Goal: Task Accomplishment & Management: Complete application form

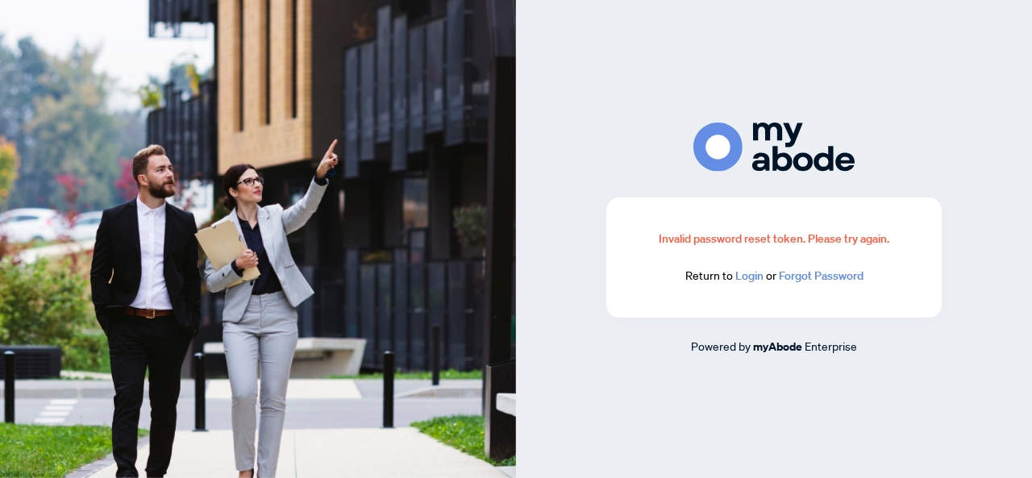
click at [748, 278] on link "Login" at bounding box center [750, 276] width 28 height 15
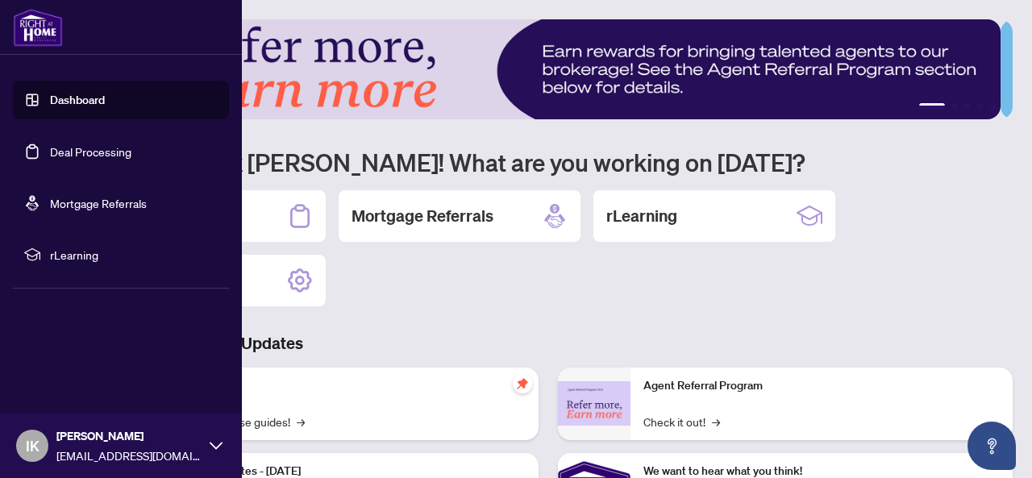
click at [69, 148] on link "Deal Processing" at bounding box center [90, 151] width 81 height 15
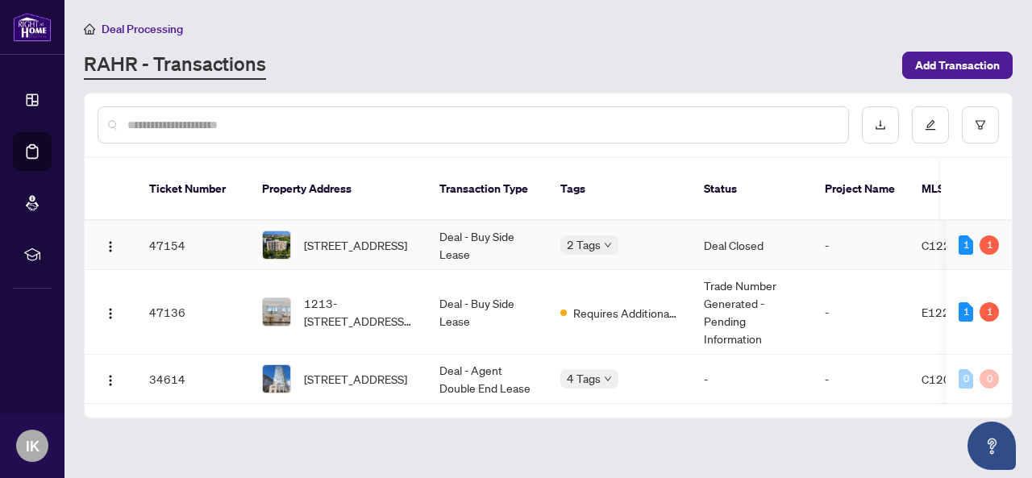
click at [463, 223] on td "Deal - Buy Side Lease" at bounding box center [487, 245] width 121 height 49
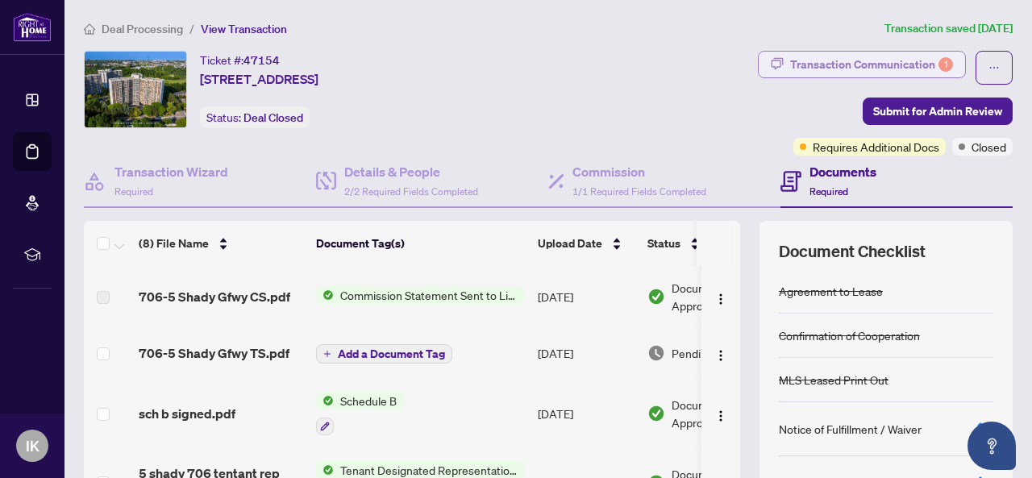
click at [857, 73] on div "Transaction Communication 1" at bounding box center [871, 65] width 163 height 26
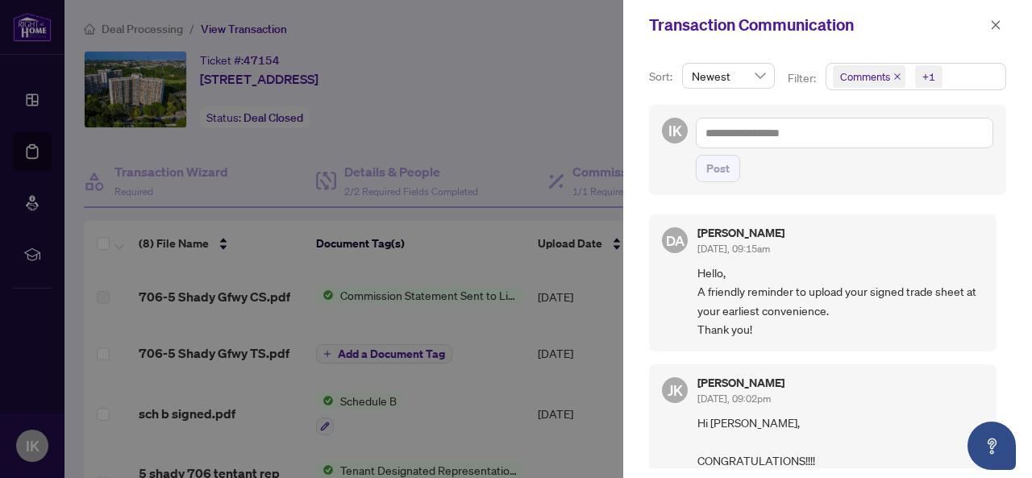
click at [494, 43] on div at bounding box center [516, 239] width 1032 height 478
click at [995, 23] on icon "close" at bounding box center [996, 24] width 9 height 9
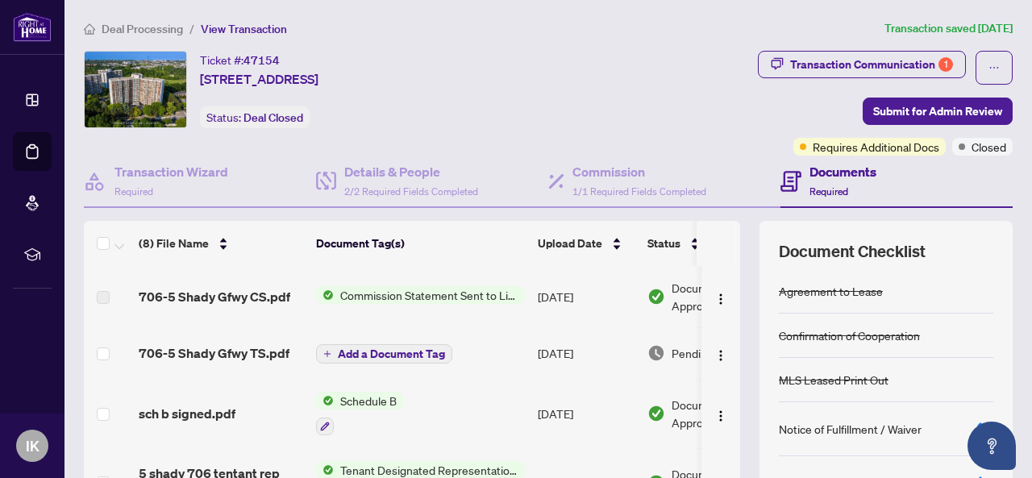
click at [536, 56] on div "Ticket #: 47154 706-5 Shady Gfwy, Toronto, Ontario M3C 3A5, Canada Status: Deal…" at bounding box center [310, 89] width 452 height 77
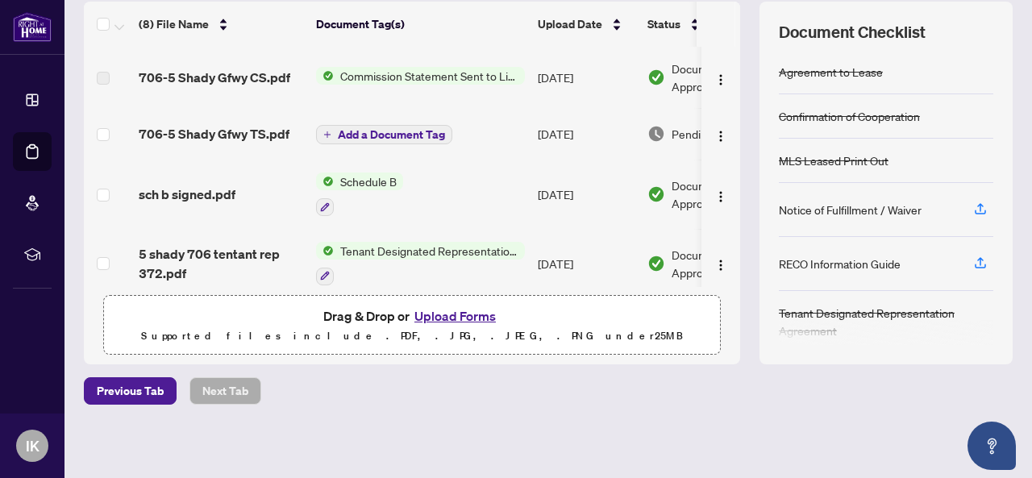
click at [455, 133] on td "Add a Document Tag" at bounding box center [421, 134] width 222 height 52
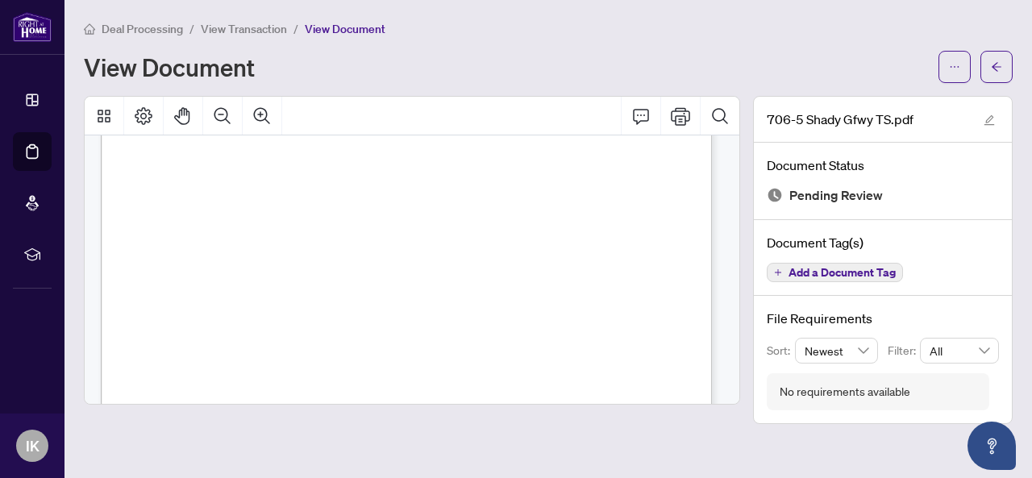
scroll to position [94, 0]
click at [955, 64] on icon "ellipsis" at bounding box center [954, 66] width 11 height 11
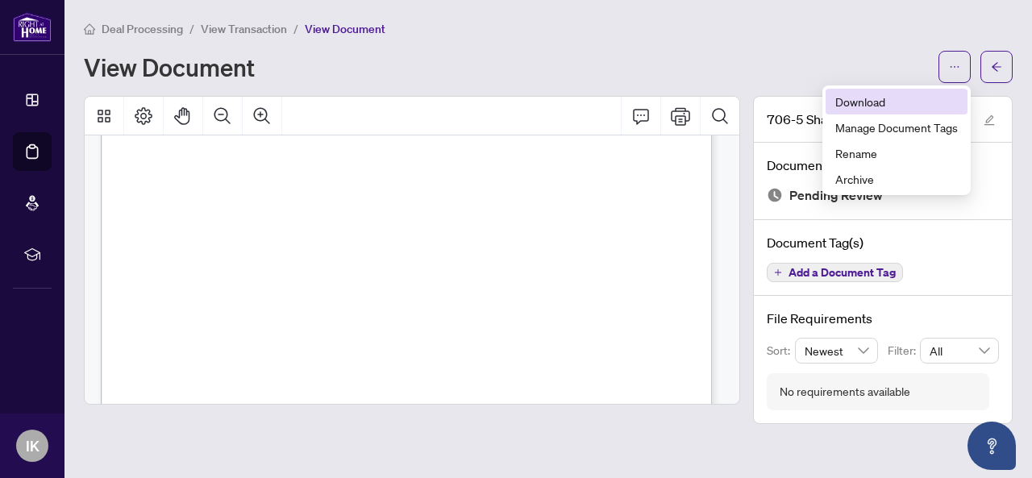
click at [871, 106] on span "Download" at bounding box center [897, 102] width 123 height 18
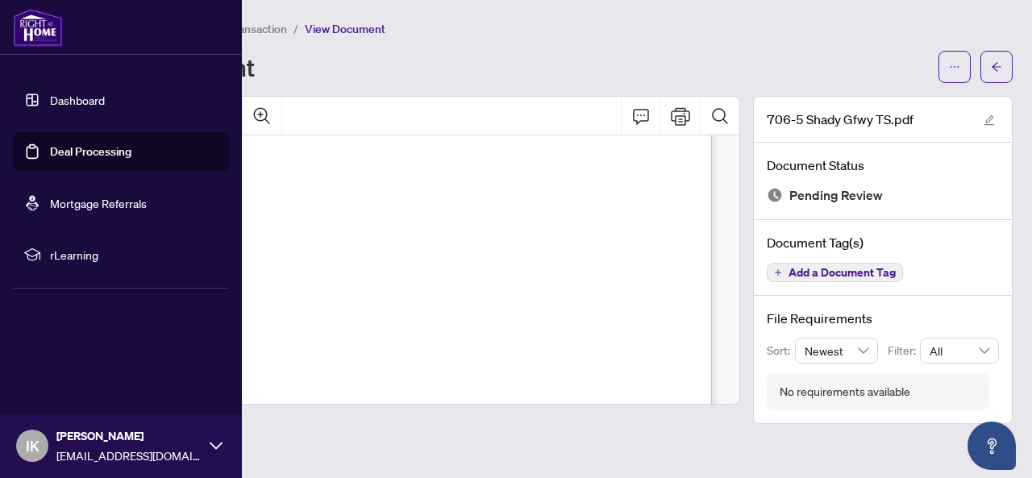
click at [78, 148] on link "Deal Processing" at bounding box center [90, 151] width 81 height 15
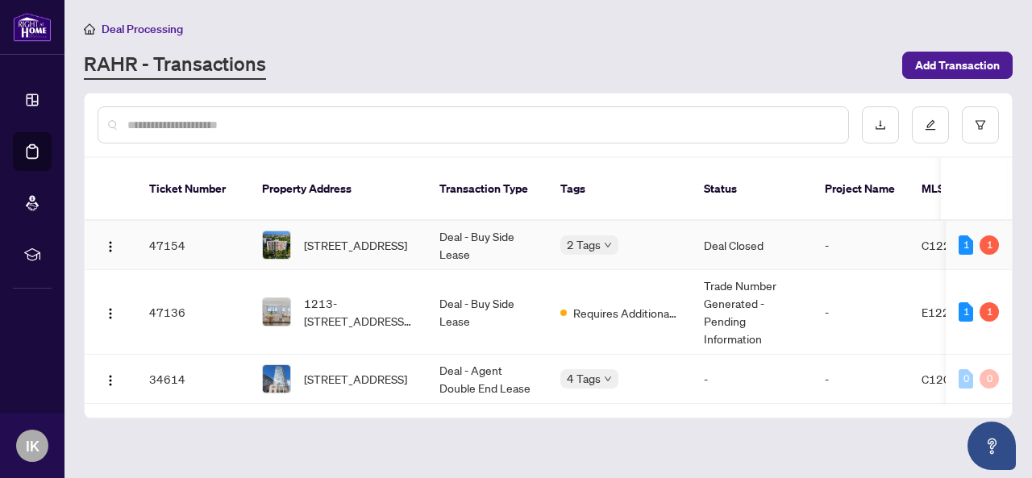
click at [523, 226] on td "Deal - Buy Side Lease" at bounding box center [487, 245] width 121 height 49
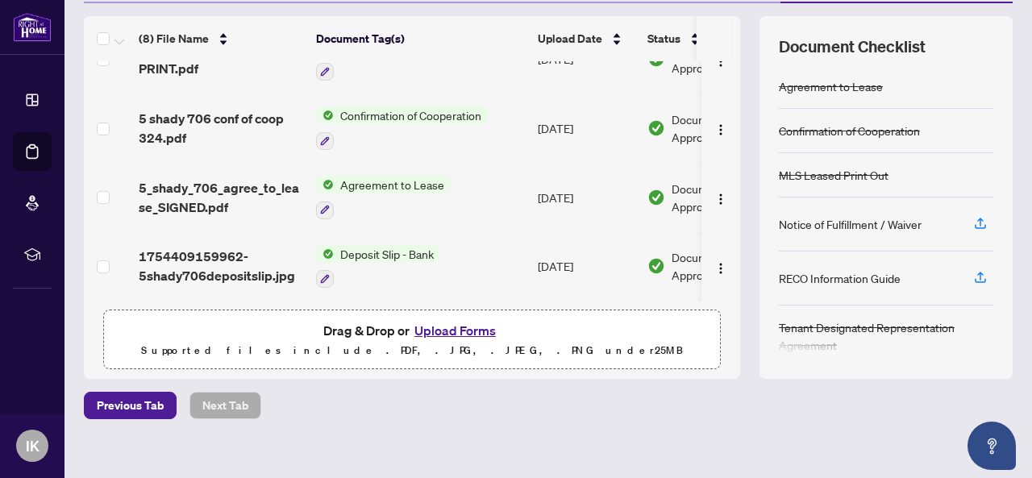
scroll to position [218, 0]
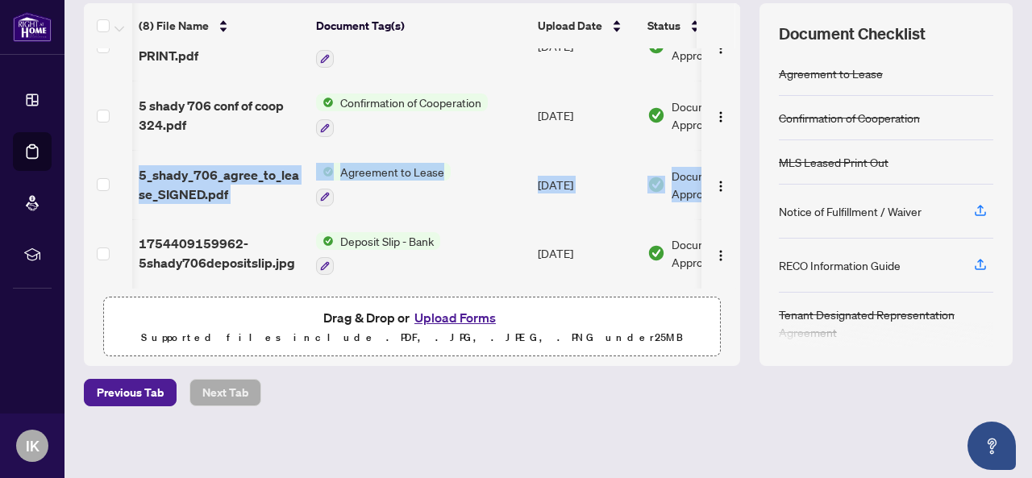
drag, startPoint x: 723, startPoint y: 208, endPoint x: 718, endPoint y: 93, distance: 115.4
click at [718, 93] on tbody "706-5 Shady Gfwy CS.pdf Commission Statement Sent to Listing Brokerage Aug/10/2…" at bounding box center [450, 24] width 733 height 528
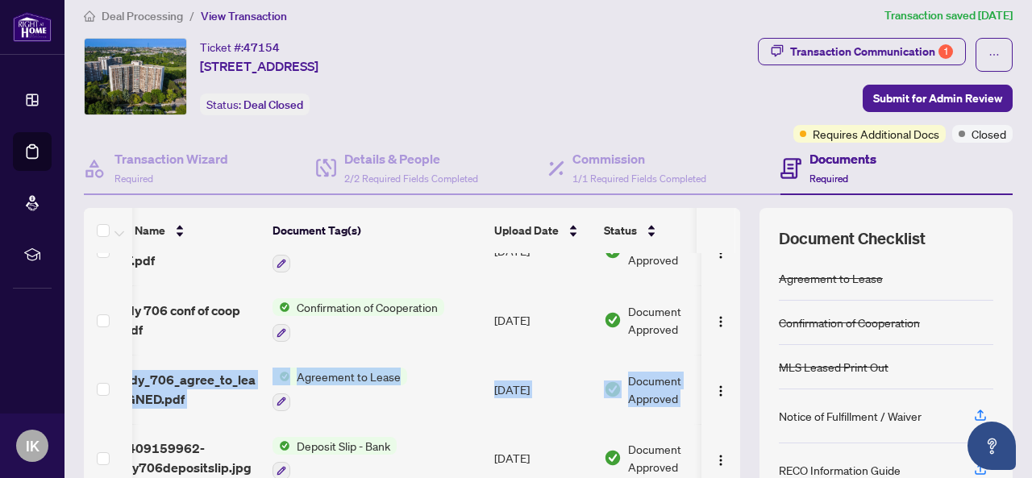
scroll to position [12, 0]
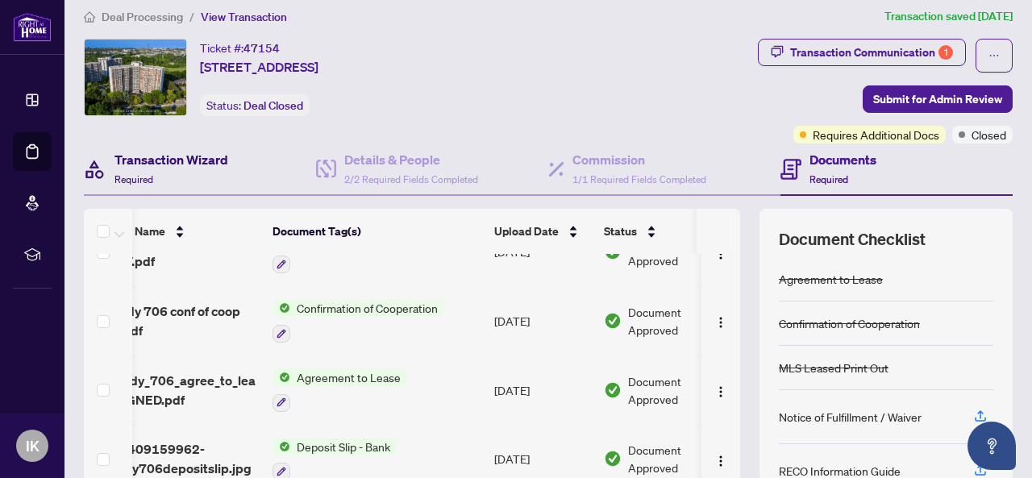
click at [218, 165] on h4 "Transaction Wizard" at bounding box center [172, 159] width 114 height 19
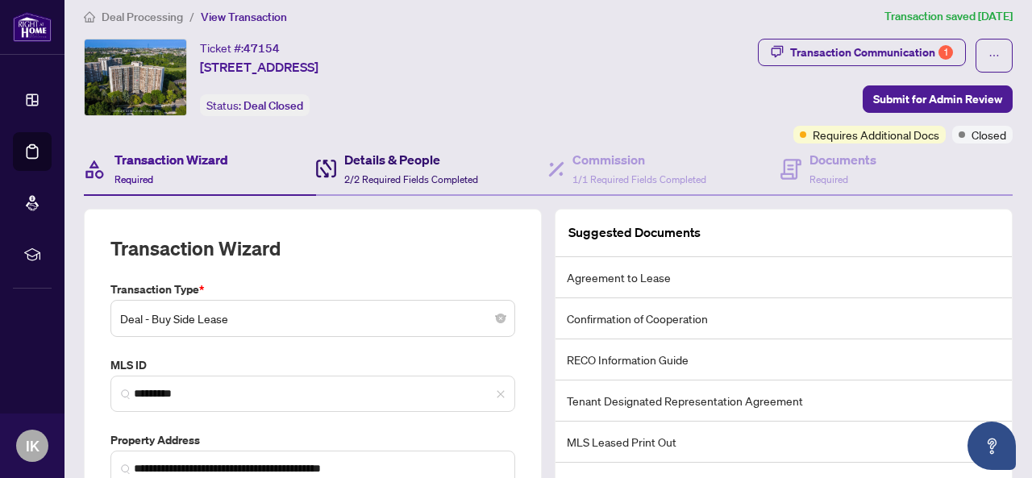
click at [374, 173] on span "2/2 Required Fields Completed" at bounding box center [411, 179] width 134 height 12
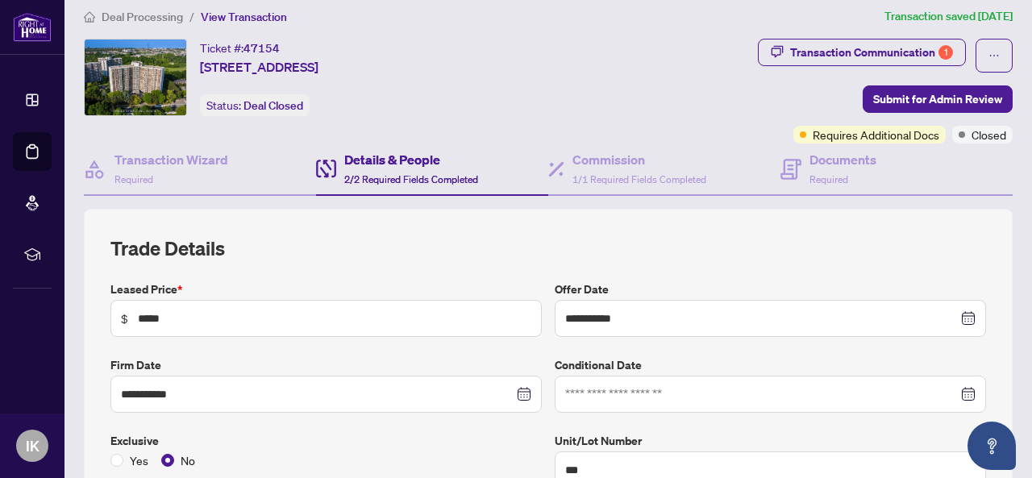
type input "**********"
click at [835, 157] on h4 "Documents" at bounding box center [843, 159] width 67 height 19
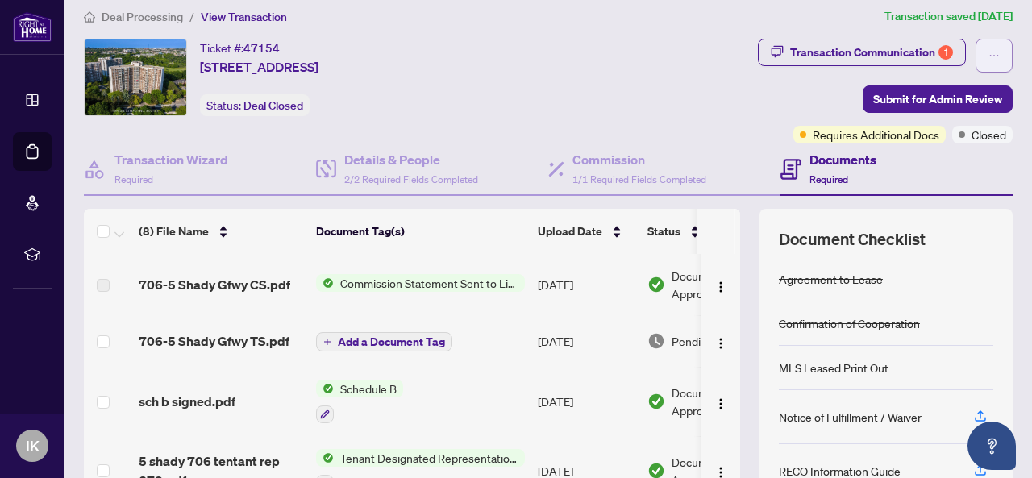
click at [989, 54] on icon "ellipsis" at bounding box center [994, 55] width 11 height 11
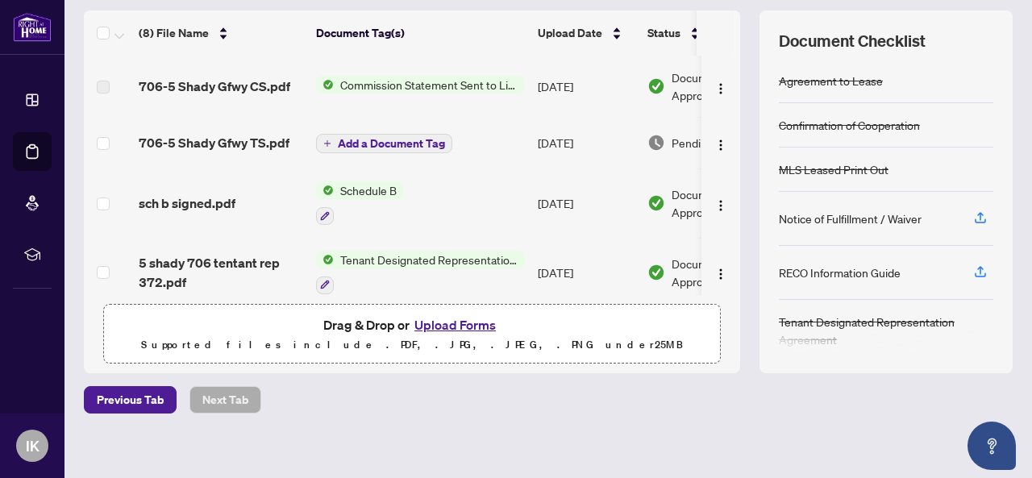
scroll to position [219, 0]
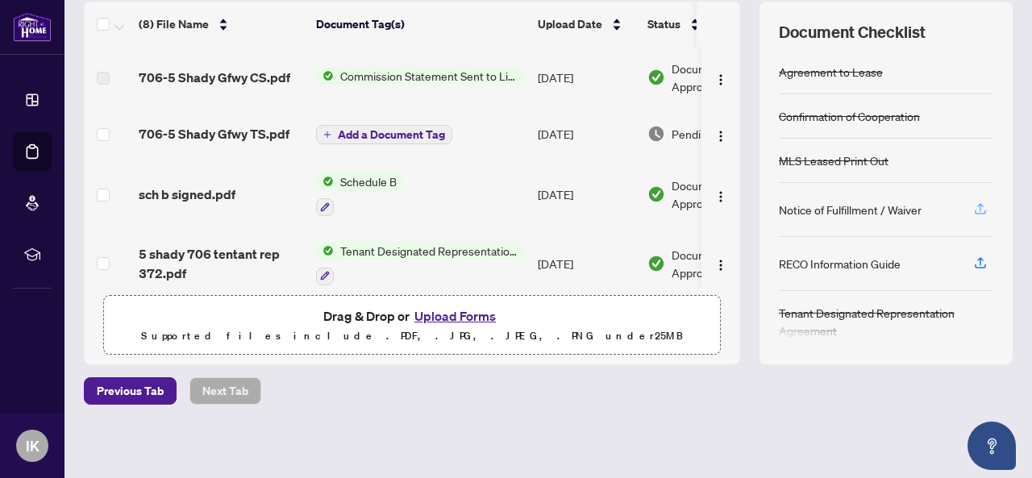
click at [975, 210] on icon "button" at bounding box center [980, 212] width 11 height 4
click at [433, 315] on button "Upload Forms" at bounding box center [455, 316] width 91 height 21
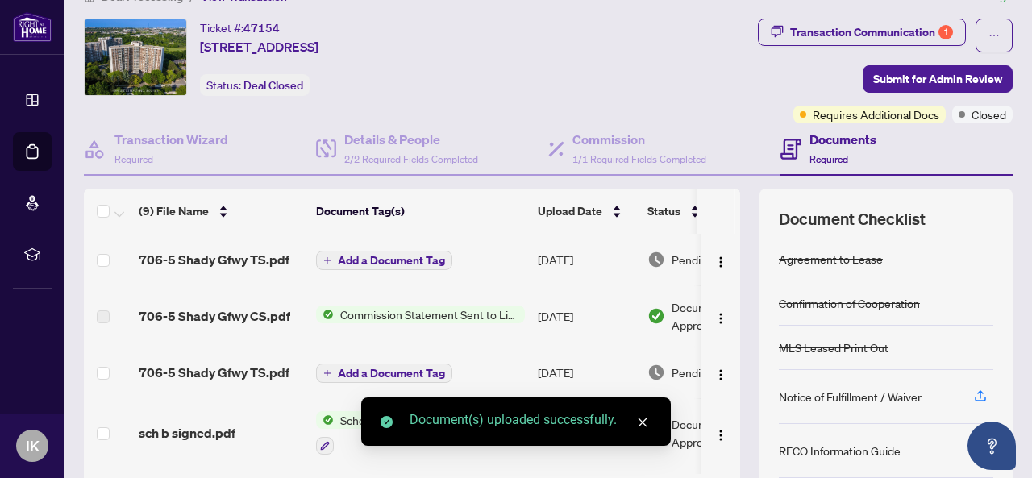
scroll to position [31, 0]
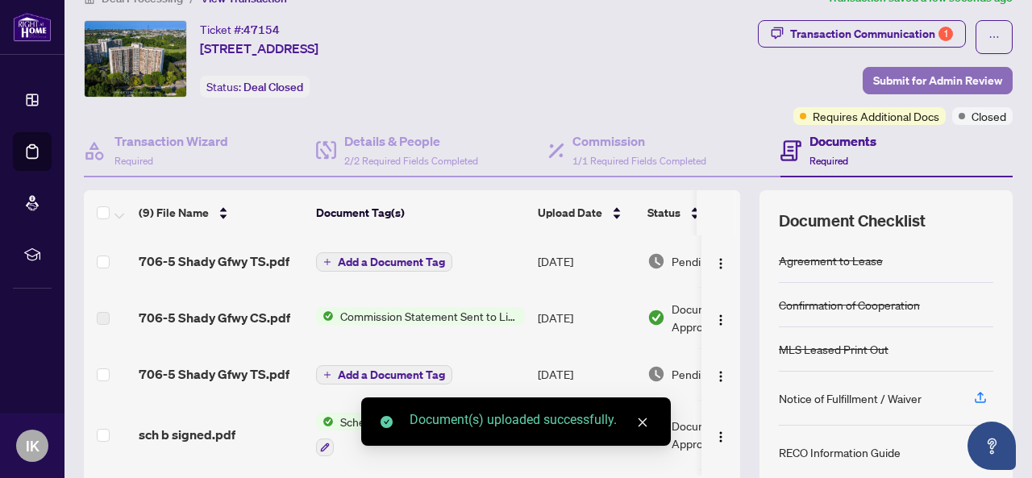
click at [965, 81] on span "Submit for Admin Review" at bounding box center [938, 81] width 129 height 26
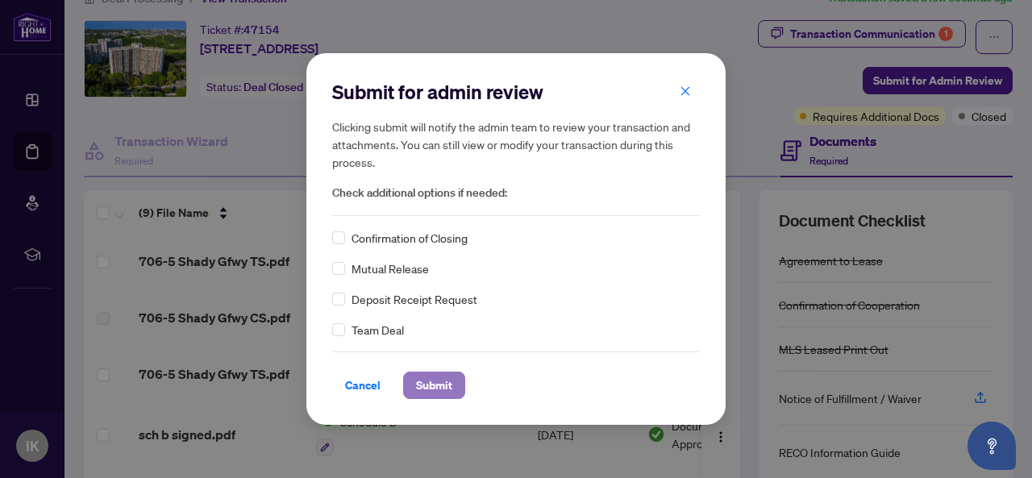
click at [442, 388] on span "Submit" at bounding box center [434, 386] width 36 height 26
